Goal: Information Seeking & Learning: Learn about a topic

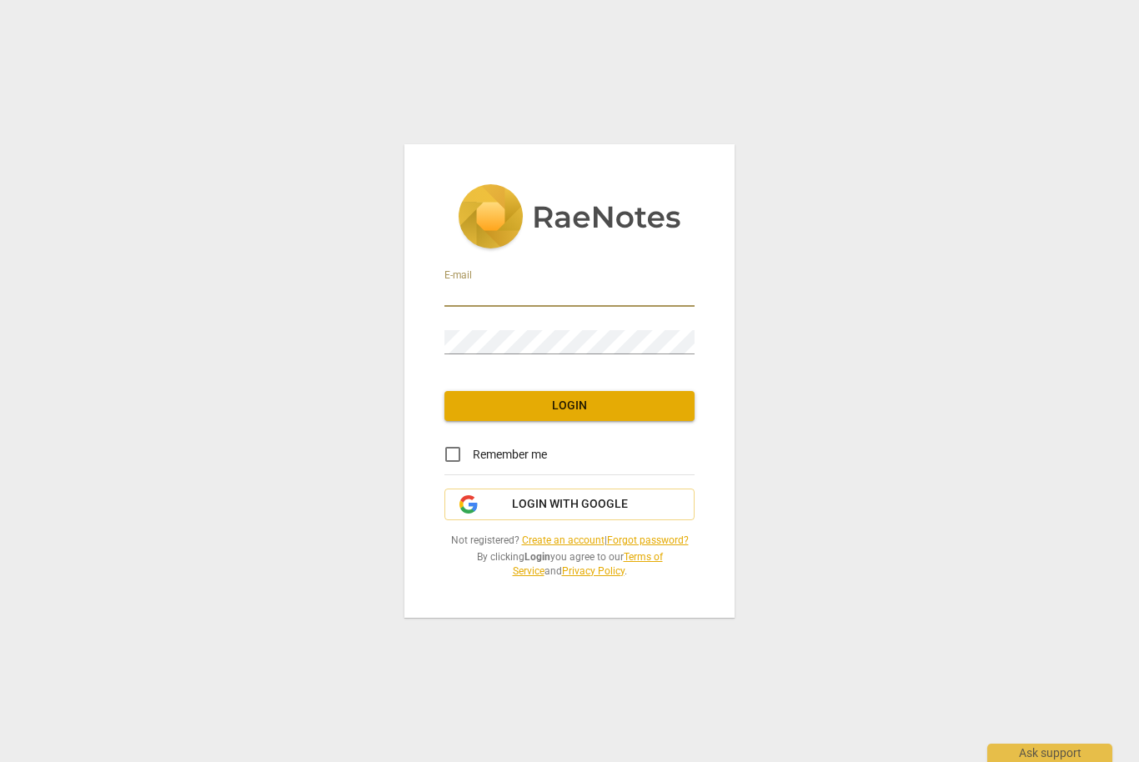
type input "[EMAIL_ADDRESS][PERSON_NAME][DOMAIN_NAME]"
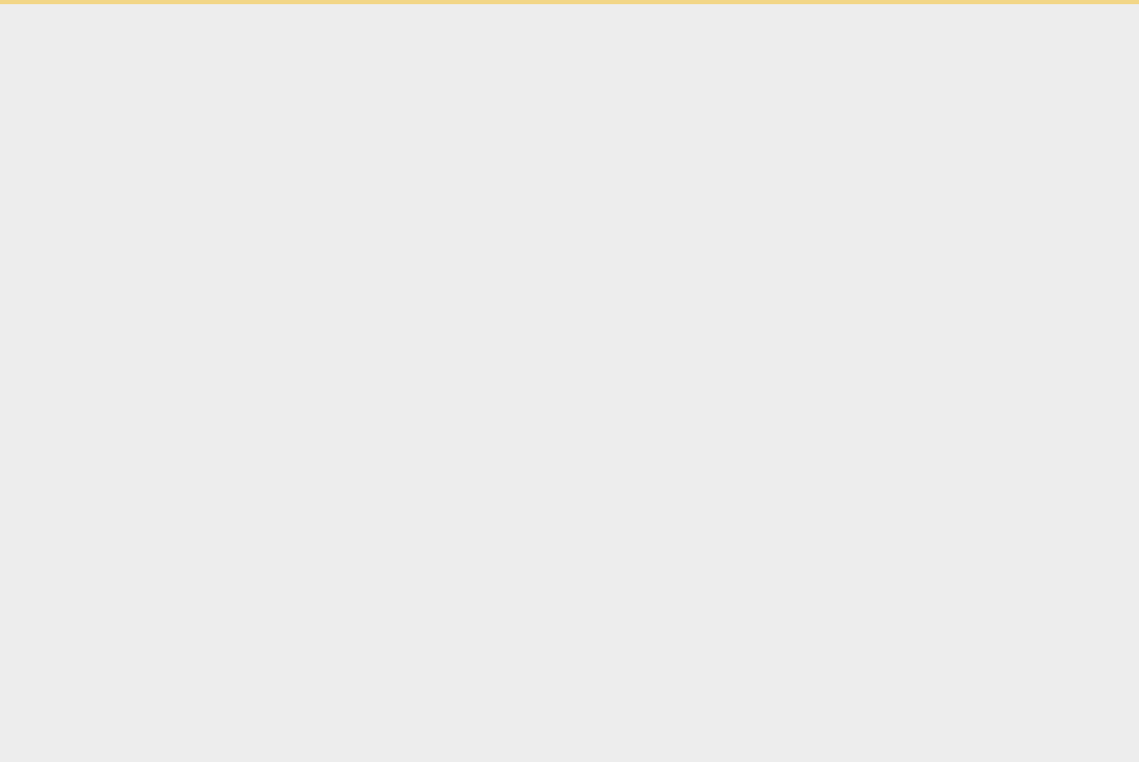
click at [593, 4] on html "Ask support" at bounding box center [569, 2] width 1139 height 4
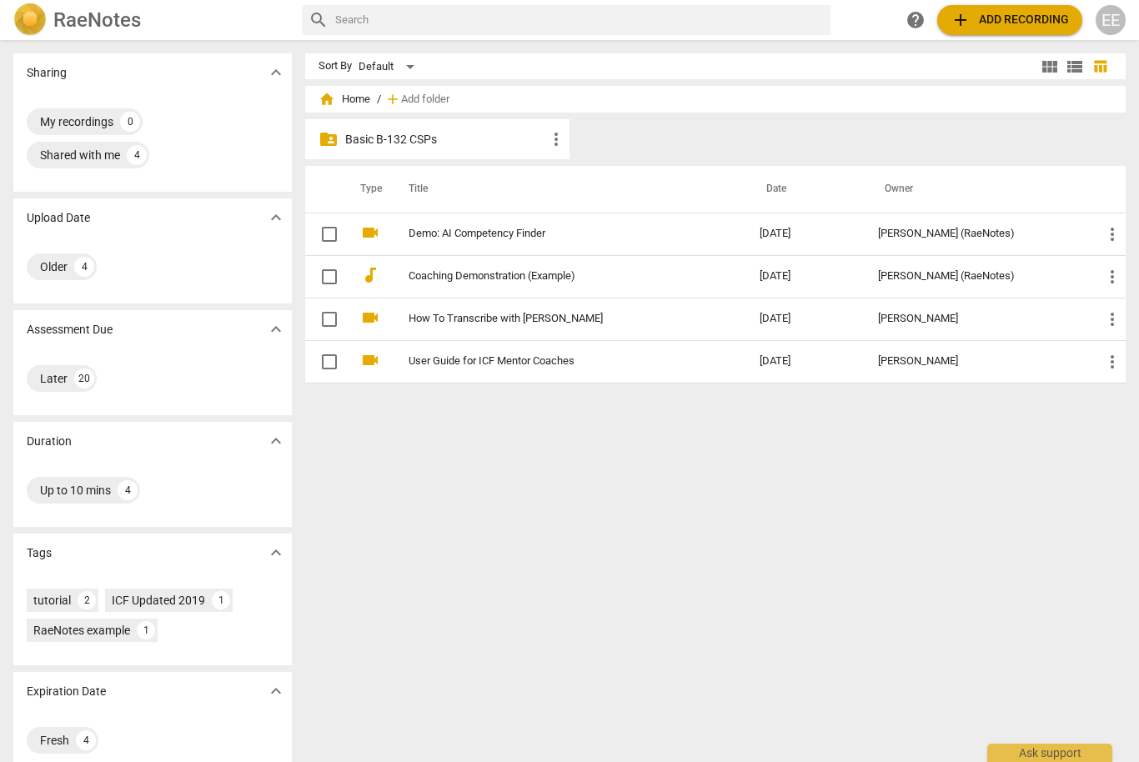
click at [414, 146] on p "Basic B-132 CSPs" at bounding box center [445, 140] width 201 height 18
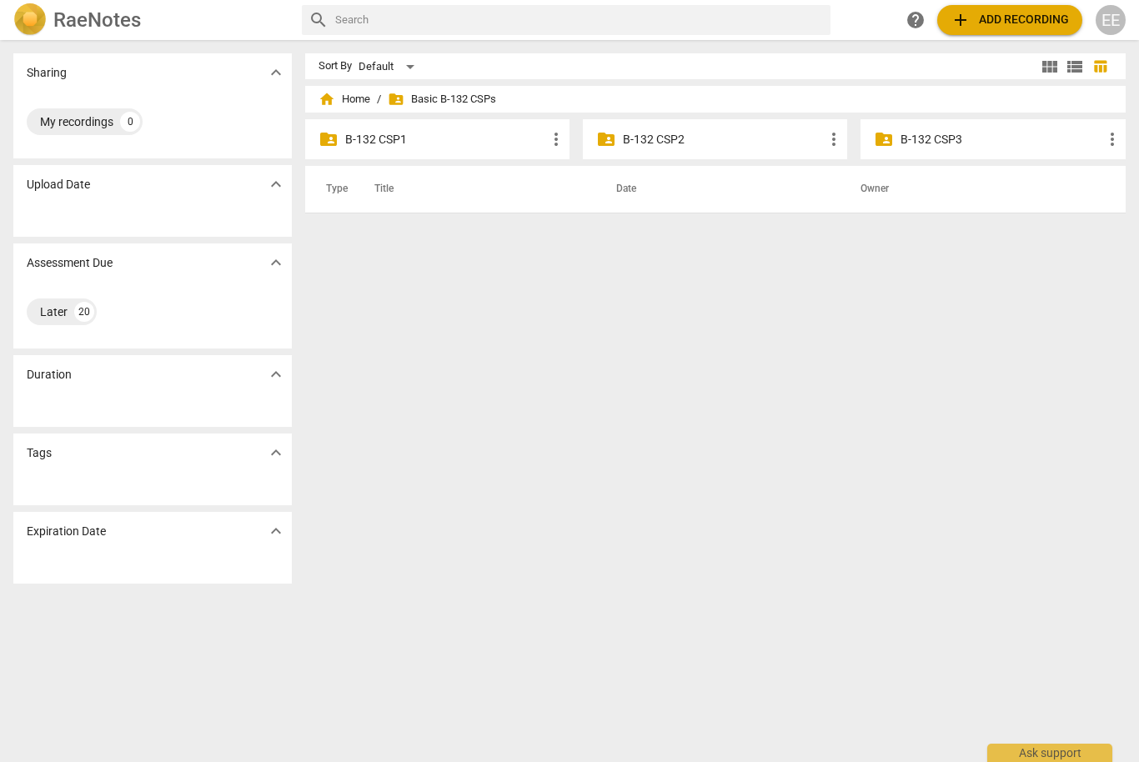
click at [434, 140] on p "B-132 CSP1" at bounding box center [445, 140] width 201 height 18
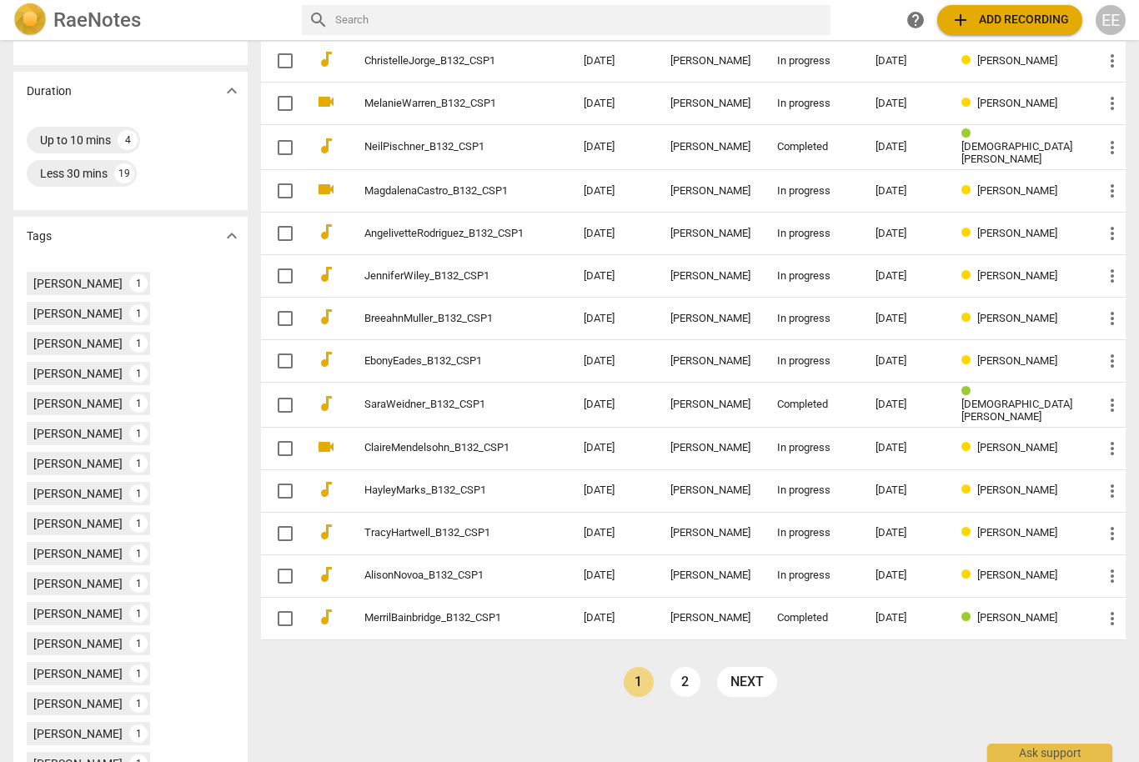
scroll to position [382, 0]
click at [701, 681] on link "2" at bounding box center [686, 684] width 30 height 30
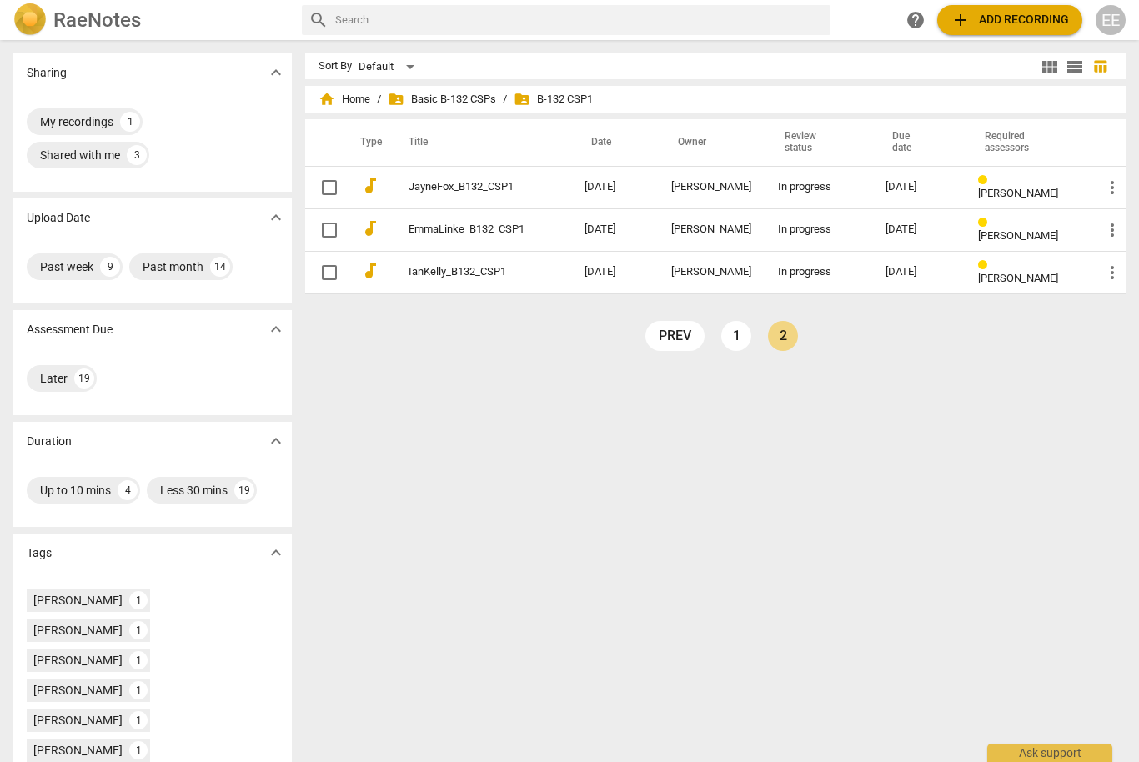
click at [738, 339] on link "1" at bounding box center [736, 336] width 30 height 30
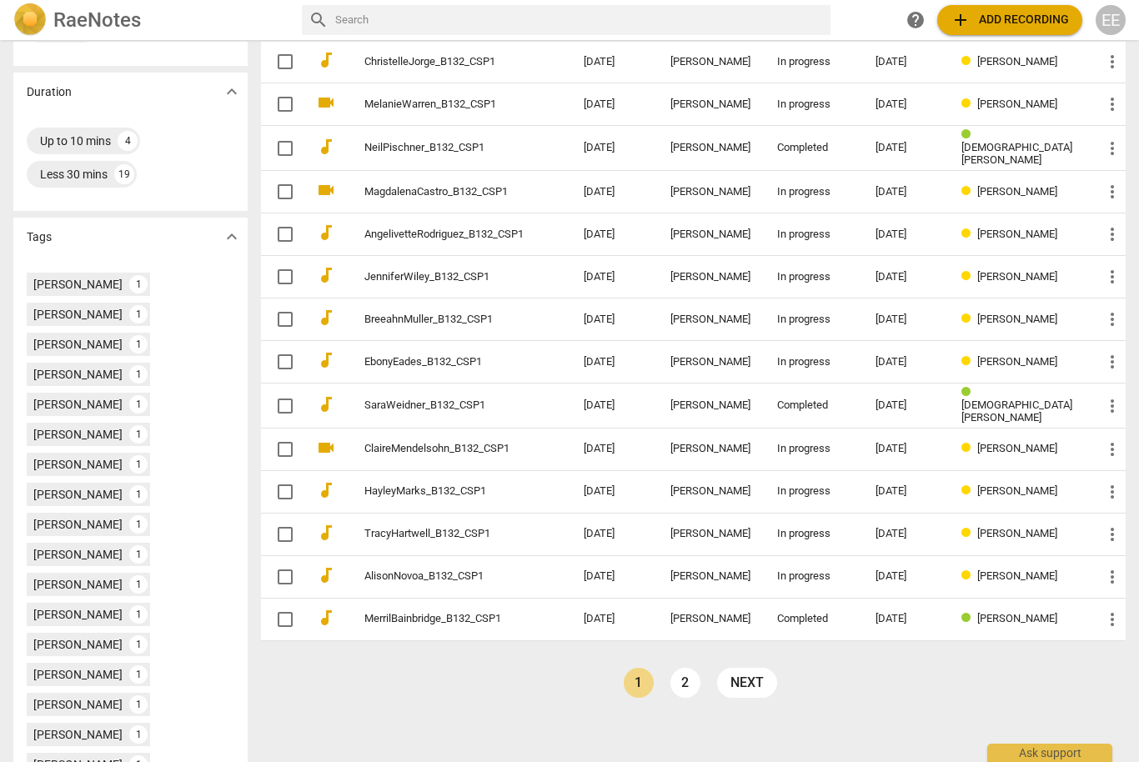
scroll to position [382, 0]
click at [459, 619] on link "MerrilBainbridge_B132_CSP1" at bounding box center [443, 620] width 159 height 13
click at [701, 678] on link "2" at bounding box center [686, 684] width 30 height 30
